Goal: Navigation & Orientation: Find specific page/section

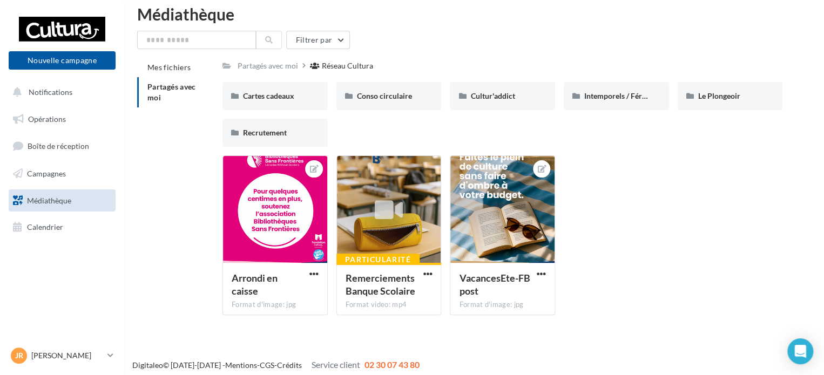
scroll to position [17, 0]
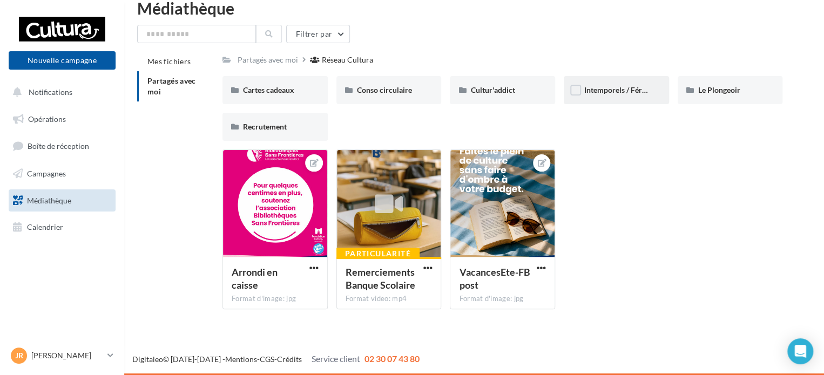
click at [596, 92] on span "Intemporels / Fériés" at bounding box center [617, 89] width 67 height 9
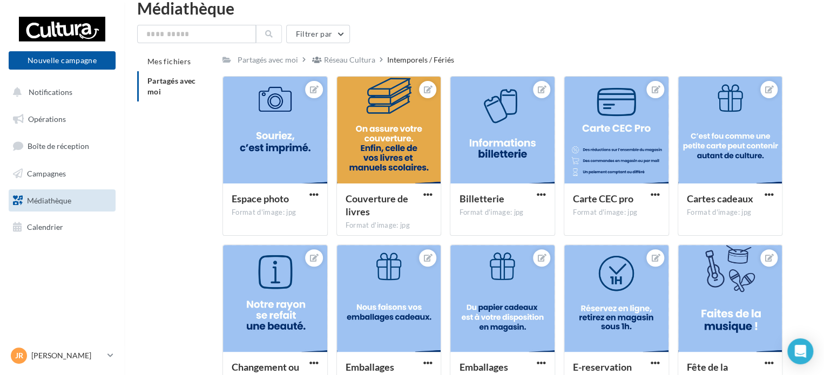
click at [38, 203] on span "Médiathèque" at bounding box center [49, 199] width 44 height 9
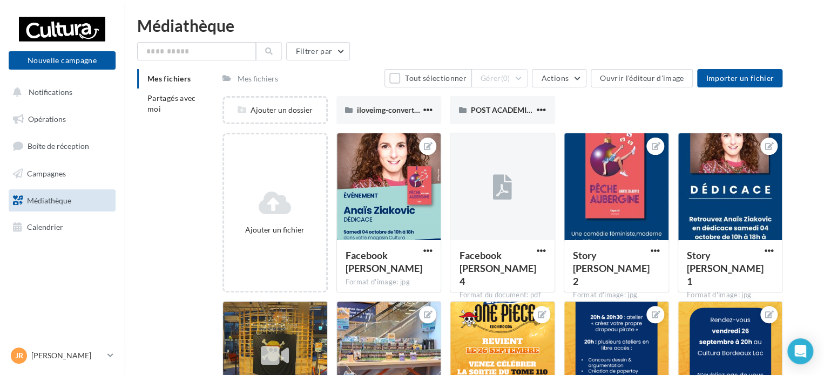
click at [213, 234] on div "Mes fichiers Partagés avec moi Mes fichiers Tout sélectionner Gérer (0) Actions…" at bounding box center [478, 269] width 683 height 401
